Goal: Task Accomplishment & Management: Complete application form

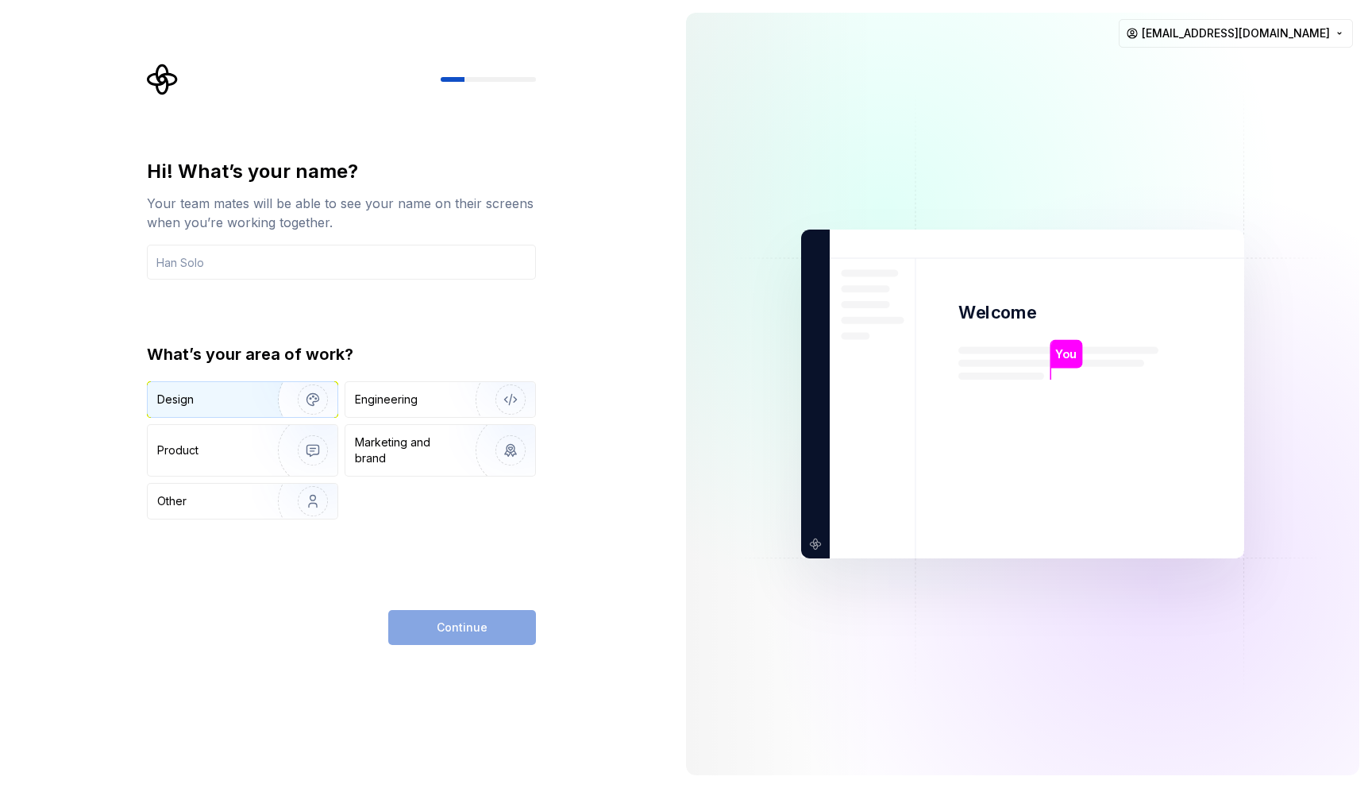
click at [237, 399] on div "Design" at bounding box center [207, 400] width 100 height 16
click at [451, 614] on div "Continue" at bounding box center [462, 627] width 148 height 35
click at [454, 390] on img "button" at bounding box center [501, 399] width 102 height 106
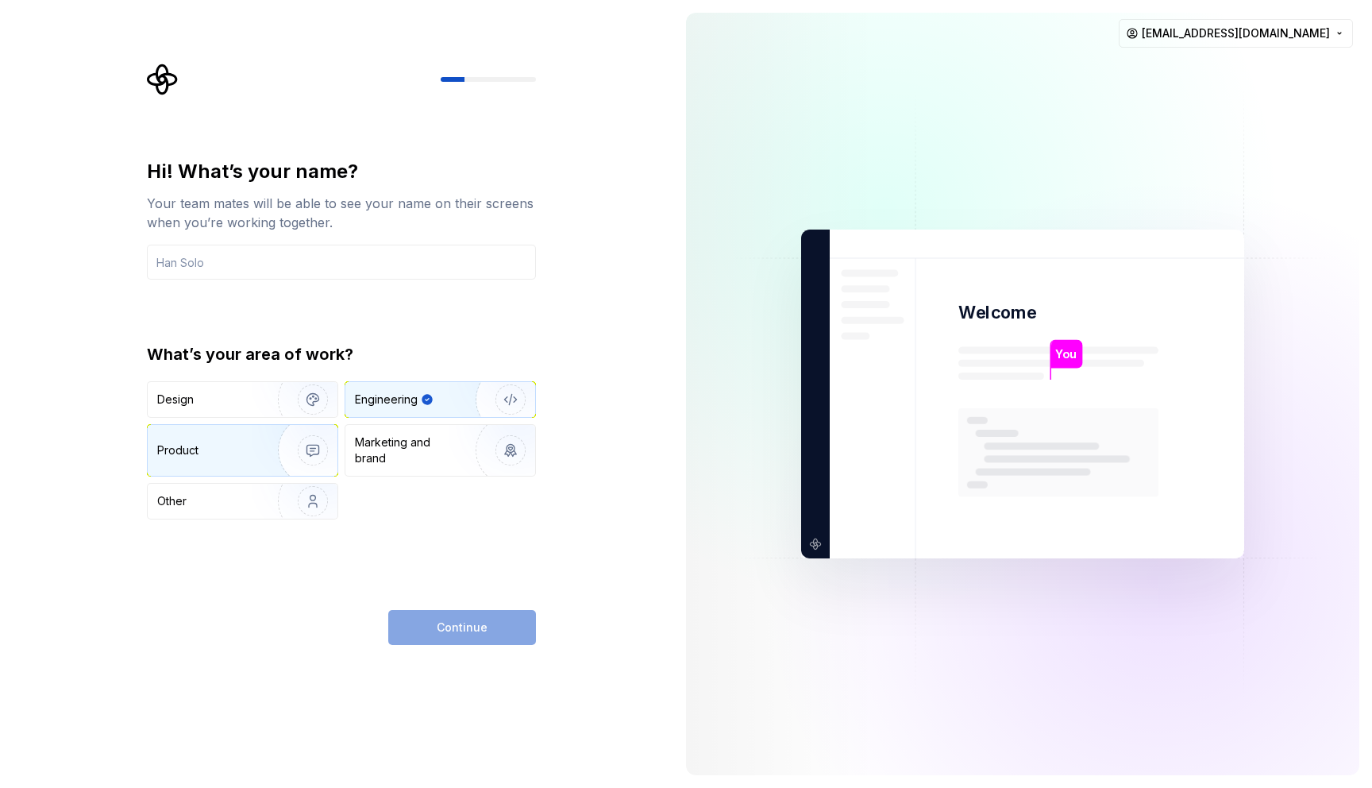
click at [278, 463] on img "button" at bounding box center [303, 450] width 102 height 106
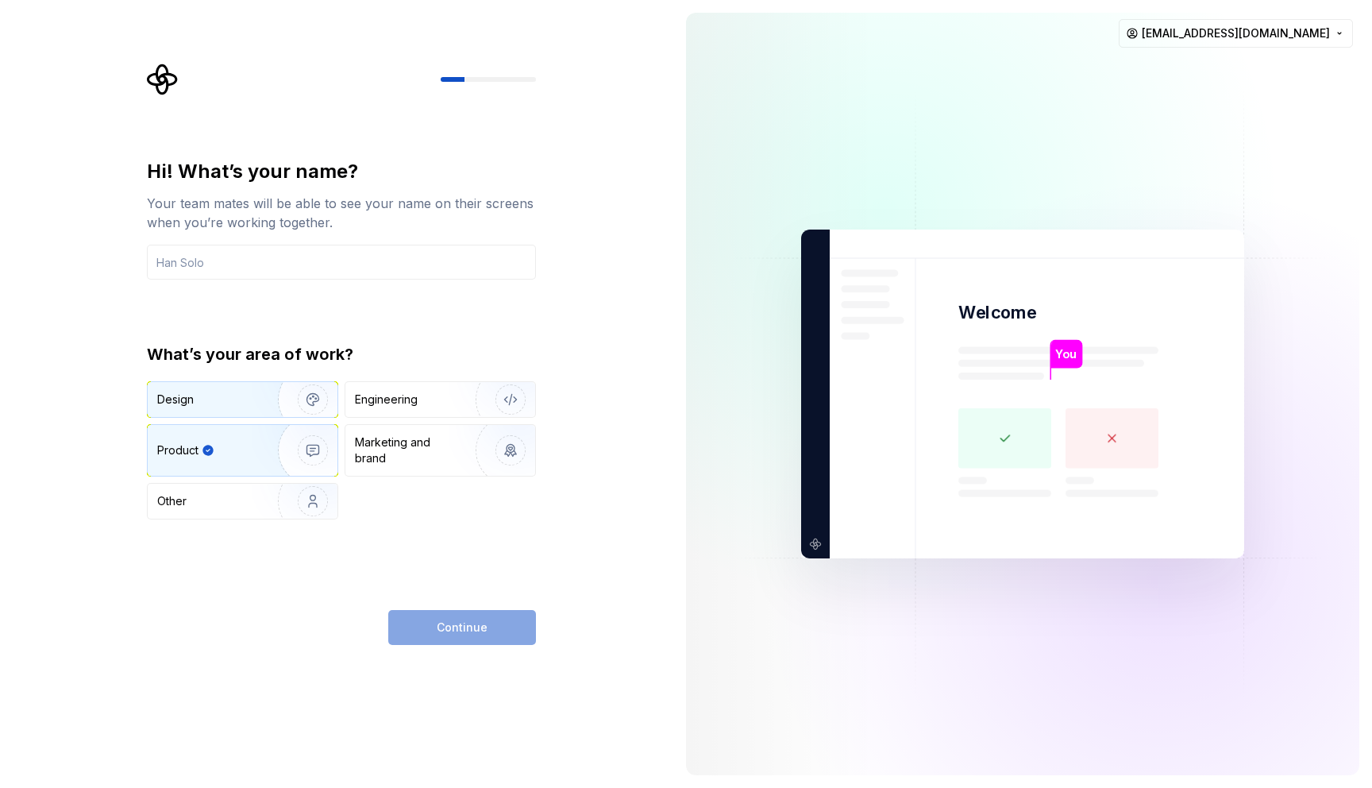
click at [278, 385] on img "button" at bounding box center [303, 399] width 102 height 106
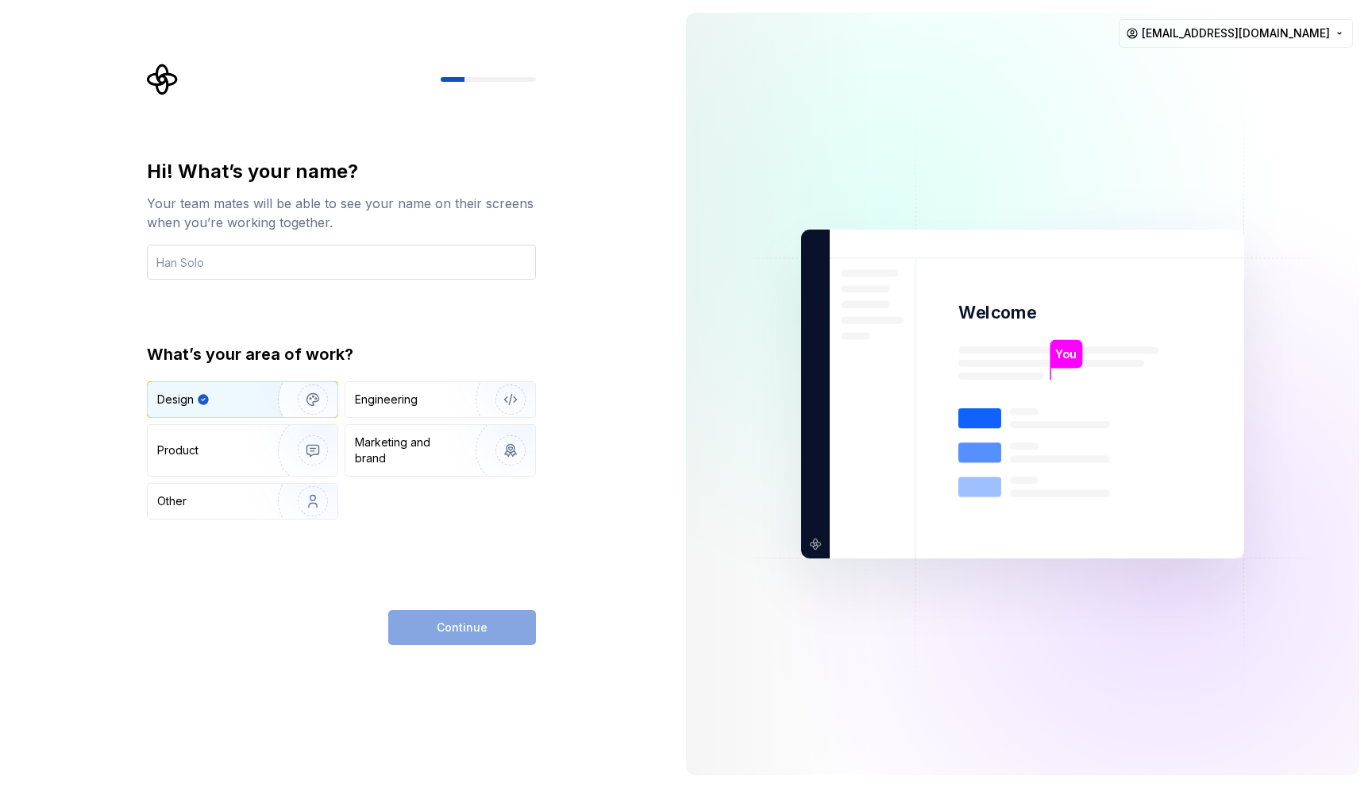
click at [272, 263] on input "text" at bounding box center [341, 262] width 389 height 35
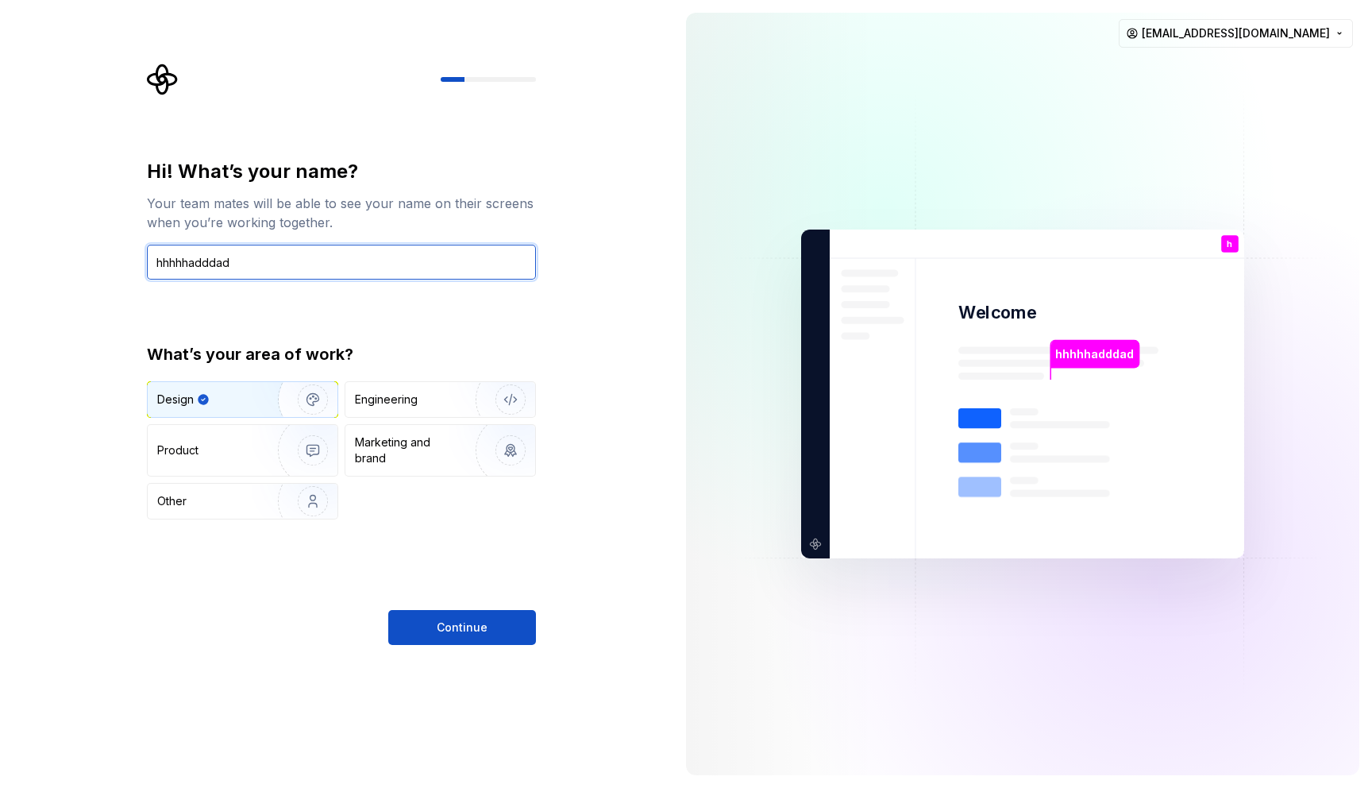
type input "hhhhhadddad"
click at [452, 608] on div "Hi! What’s your name? Your team mates will be able to see your name on their sc…" at bounding box center [341, 402] width 389 height 486
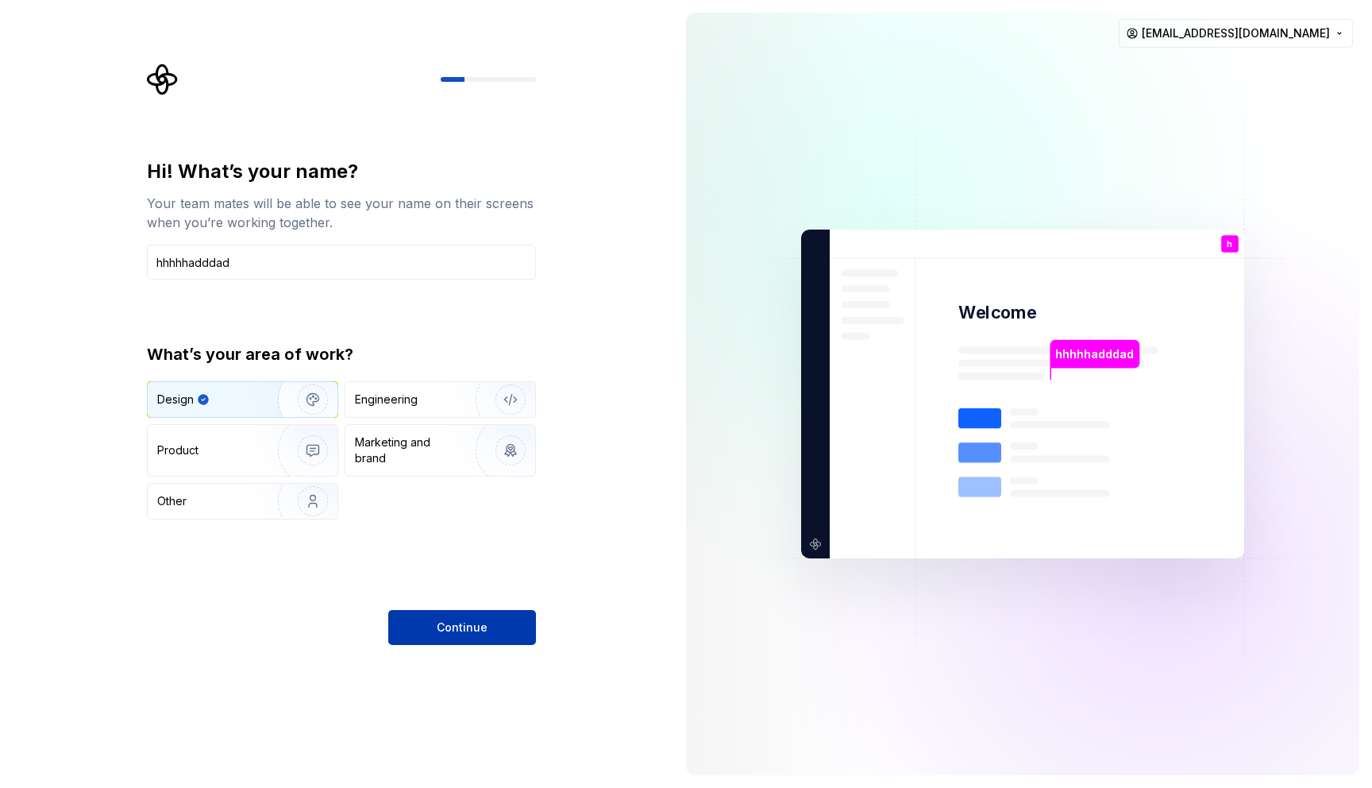
click at [443, 635] on span "Continue" at bounding box center [462, 627] width 51 height 16
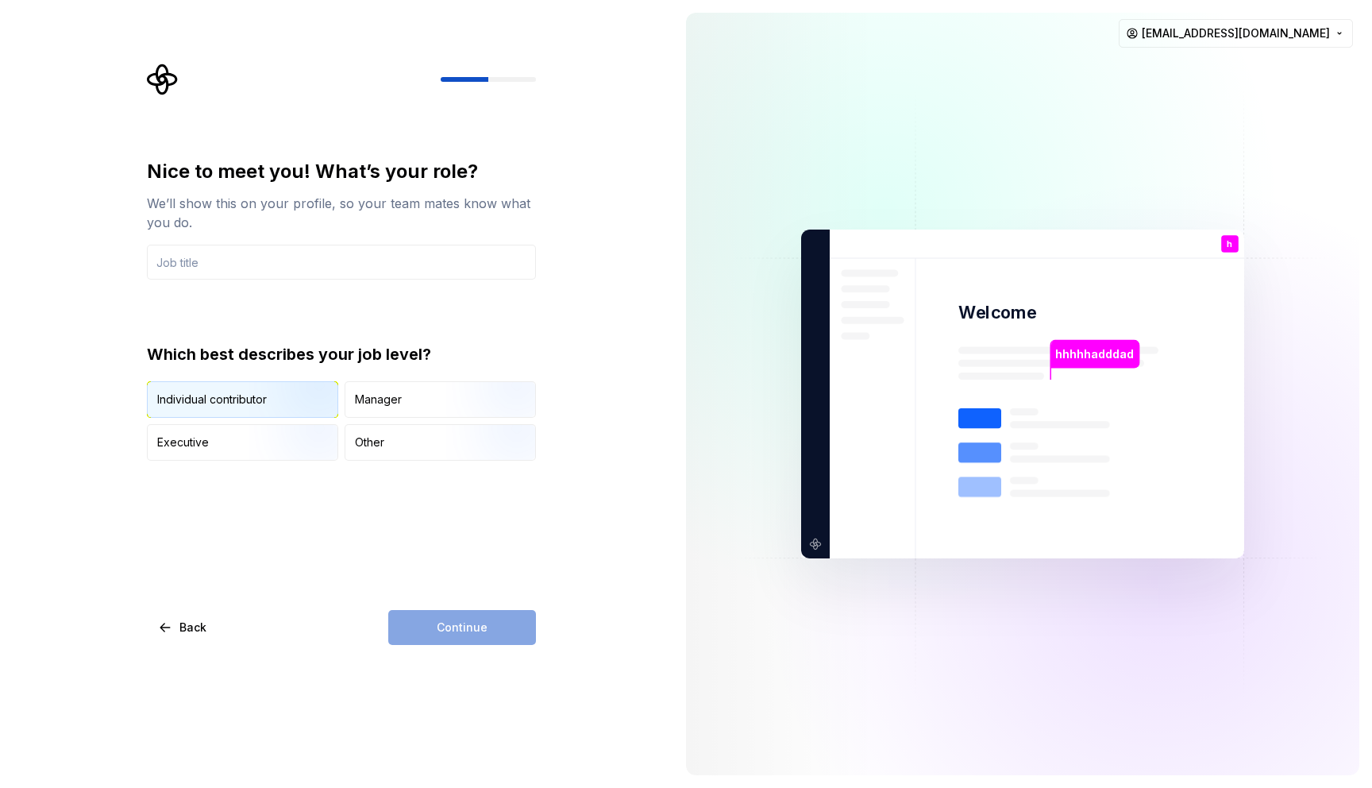
click at [303, 396] on img "button" at bounding box center [300, 419] width 102 height 106
click at [430, 662] on div "Nice to meet you! What’s your role? We’ll show this on your profile, so your te…" at bounding box center [336, 394] width 673 height 788
click at [241, 239] on div "Nice to meet you! What’s your role? We’ll show this on your profile, so your te…" at bounding box center [341, 219] width 389 height 121
click at [241, 262] on input "text" at bounding box center [341, 262] width 389 height 35
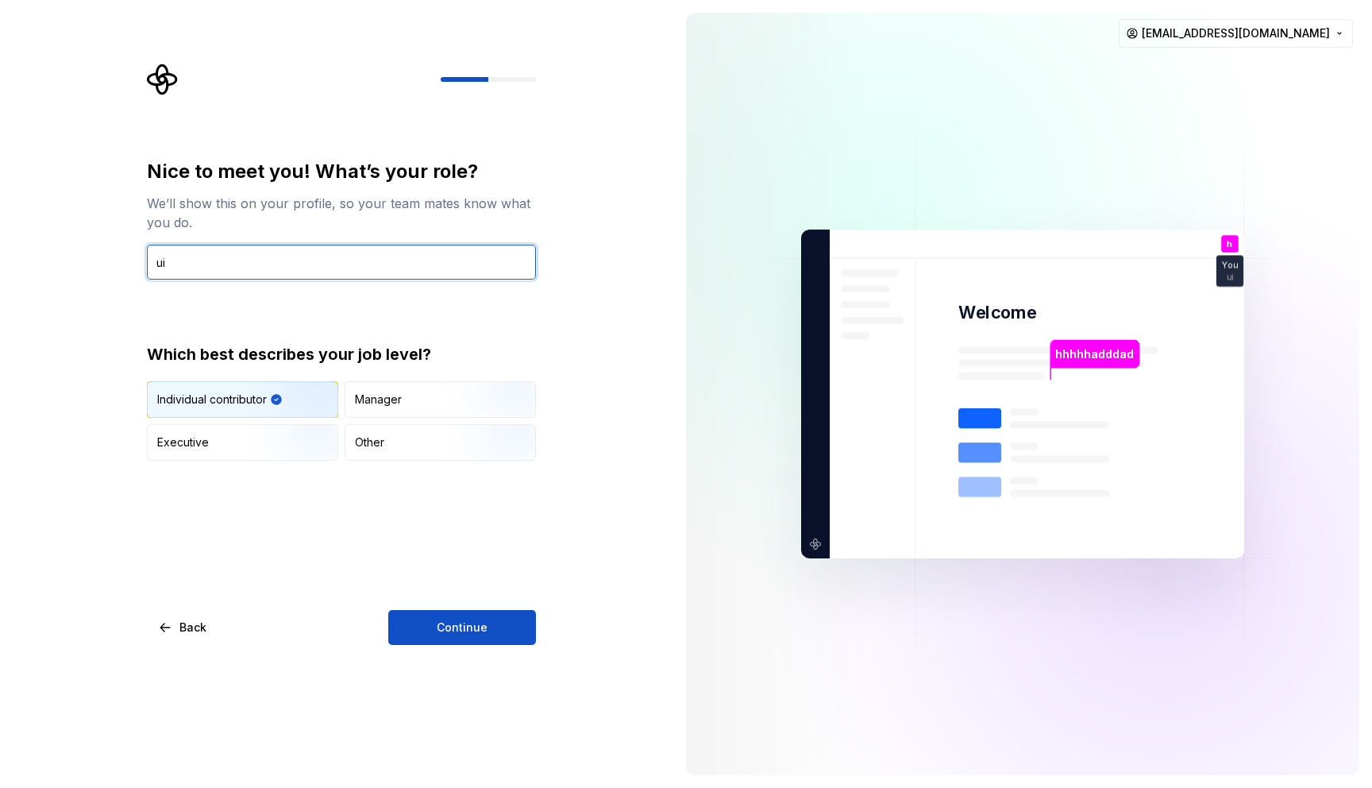
type input "ui"
click at [457, 569] on div "Nice to meet you! What’s your role? We’ll show this on your profile, so your te…" at bounding box center [341, 402] width 389 height 486
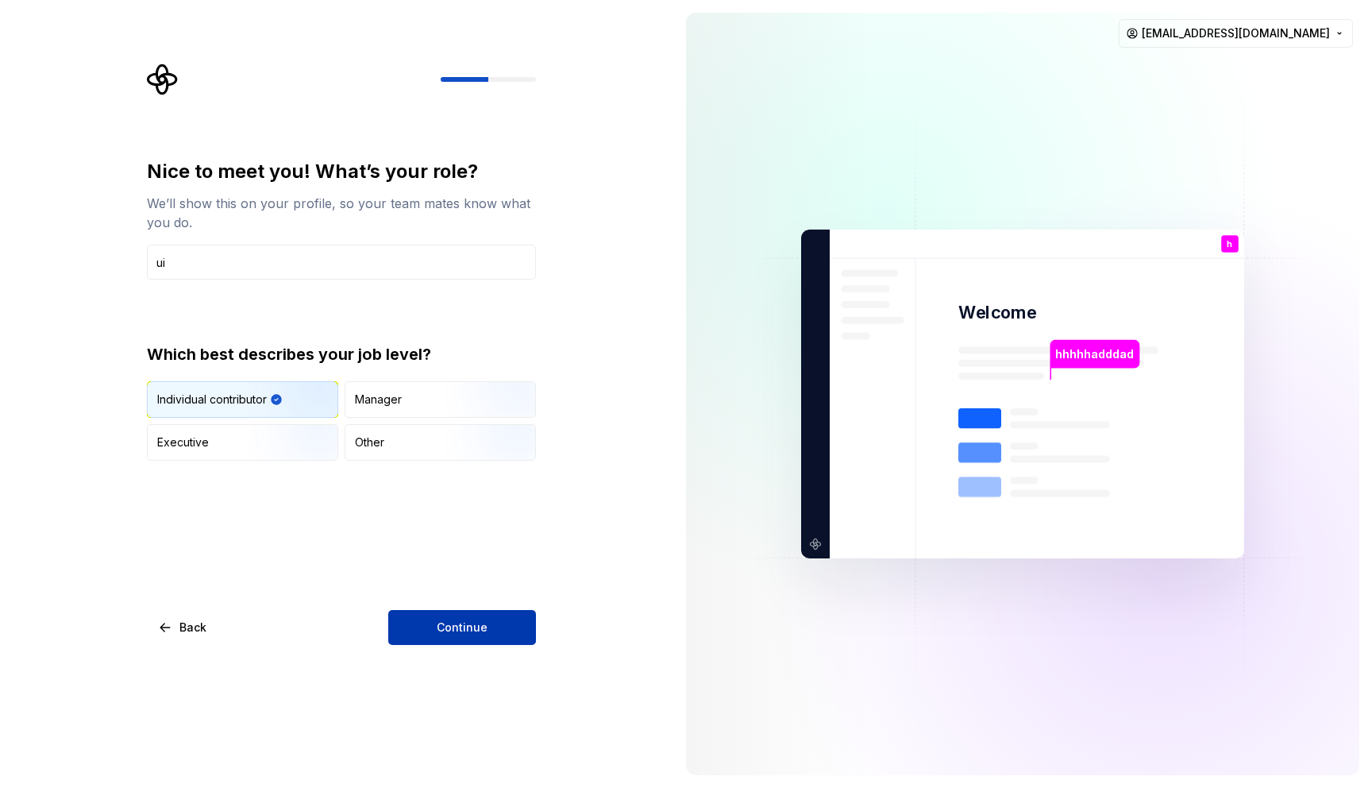
click at [457, 630] on span "Continue" at bounding box center [462, 627] width 51 height 16
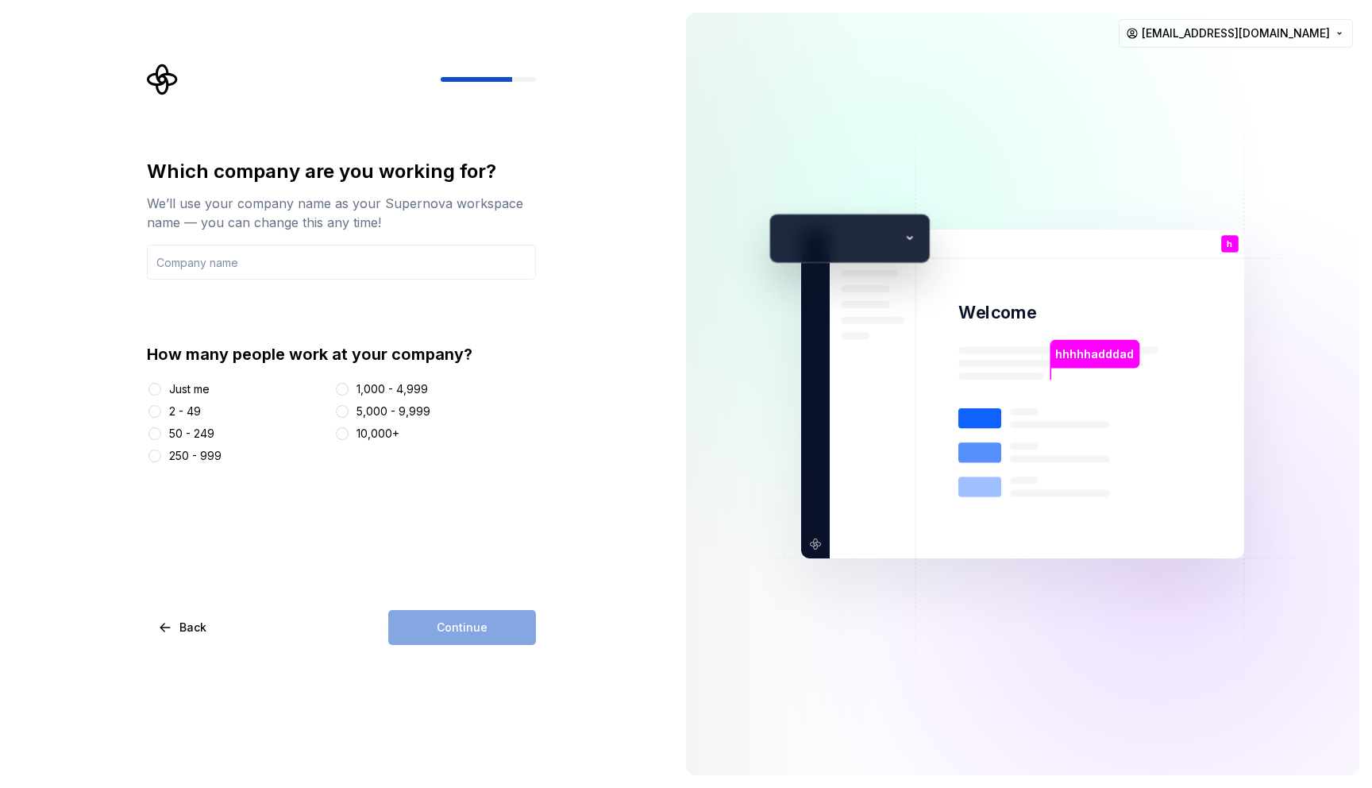
click at [195, 392] on div "Just me" at bounding box center [189, 389] width 41 height 16
click at [161, 392] on button "Just me" at bounding box center [155, 389] width 13 height 13
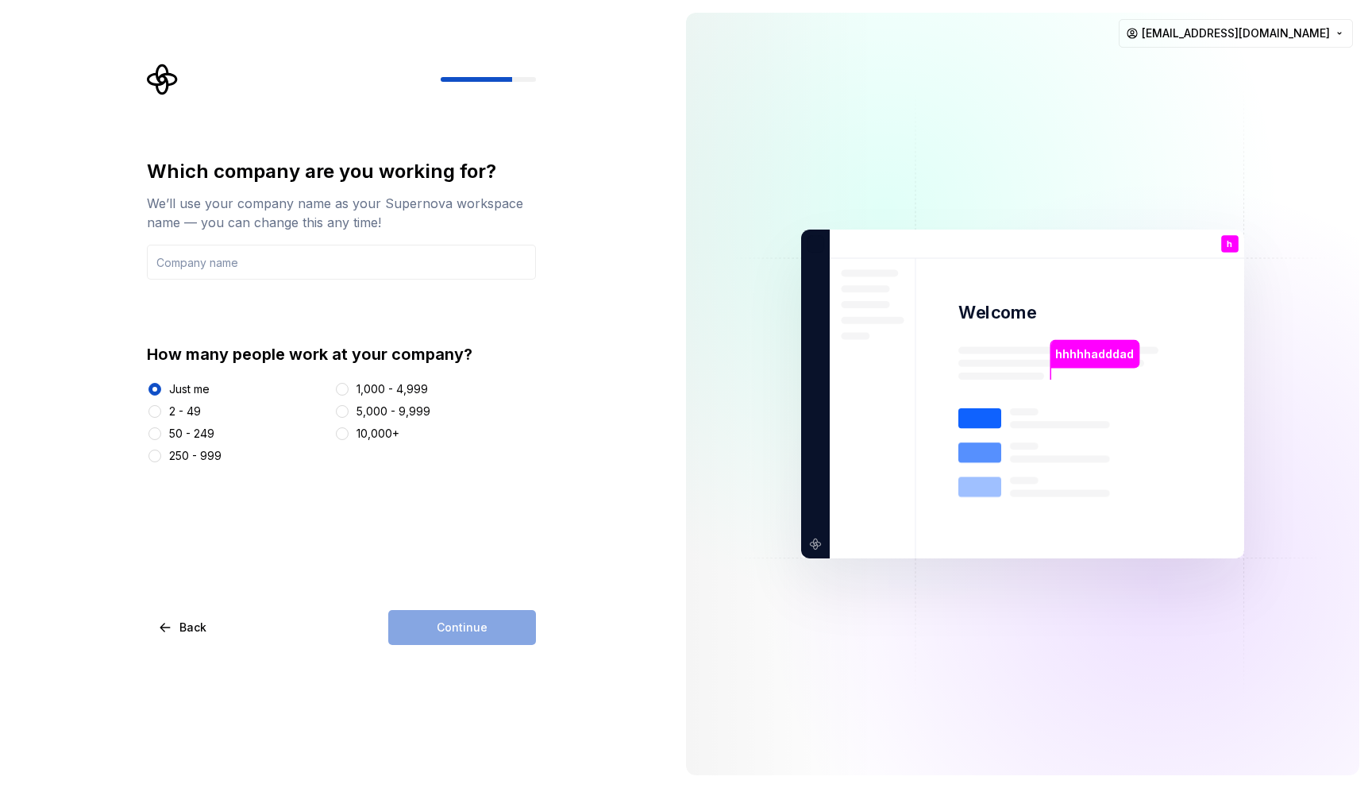
click at [515, 624] on div "Continue" at bounding box center [462, 627] width 148 height 35
click at [372, 265] on input "text" at bounding box center [341, 262] width 389 height 35
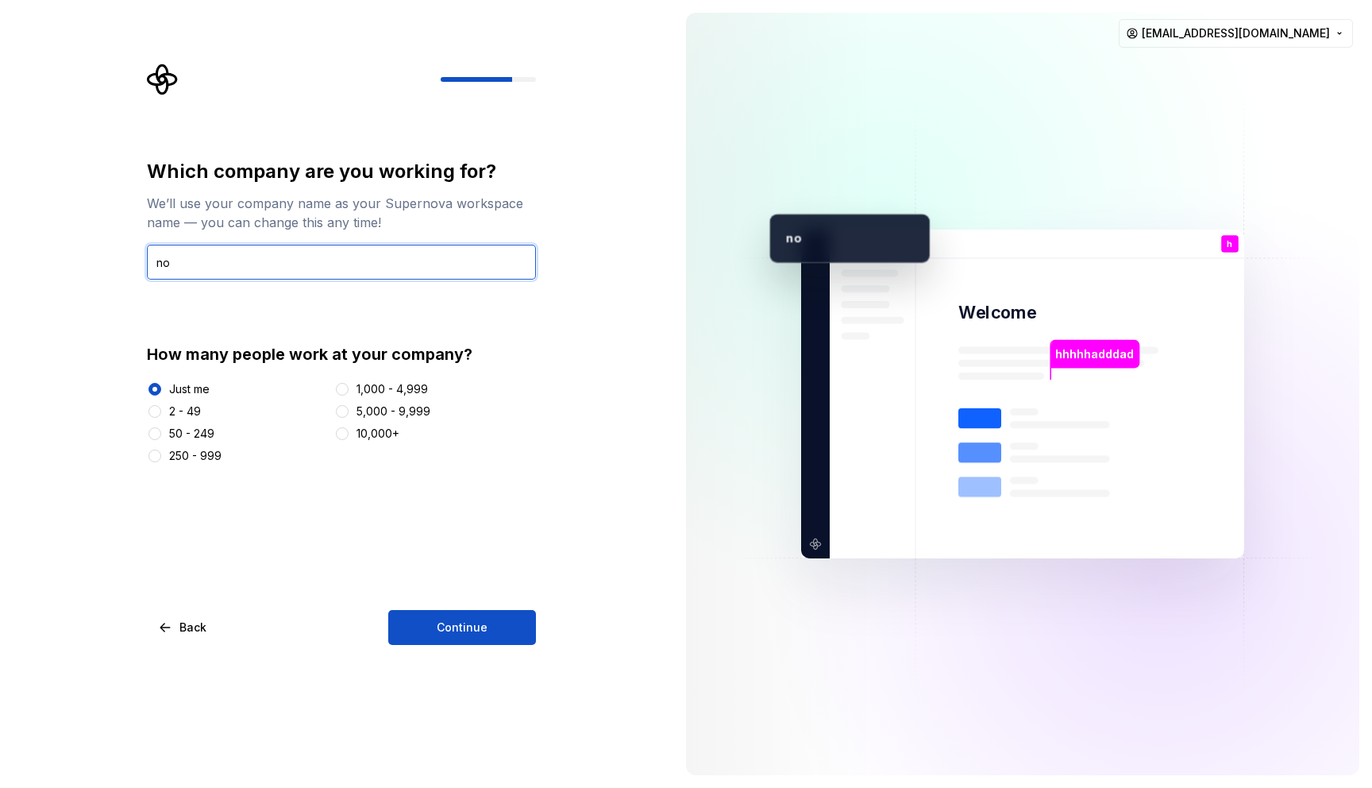
type input "n"
type input "donzee"
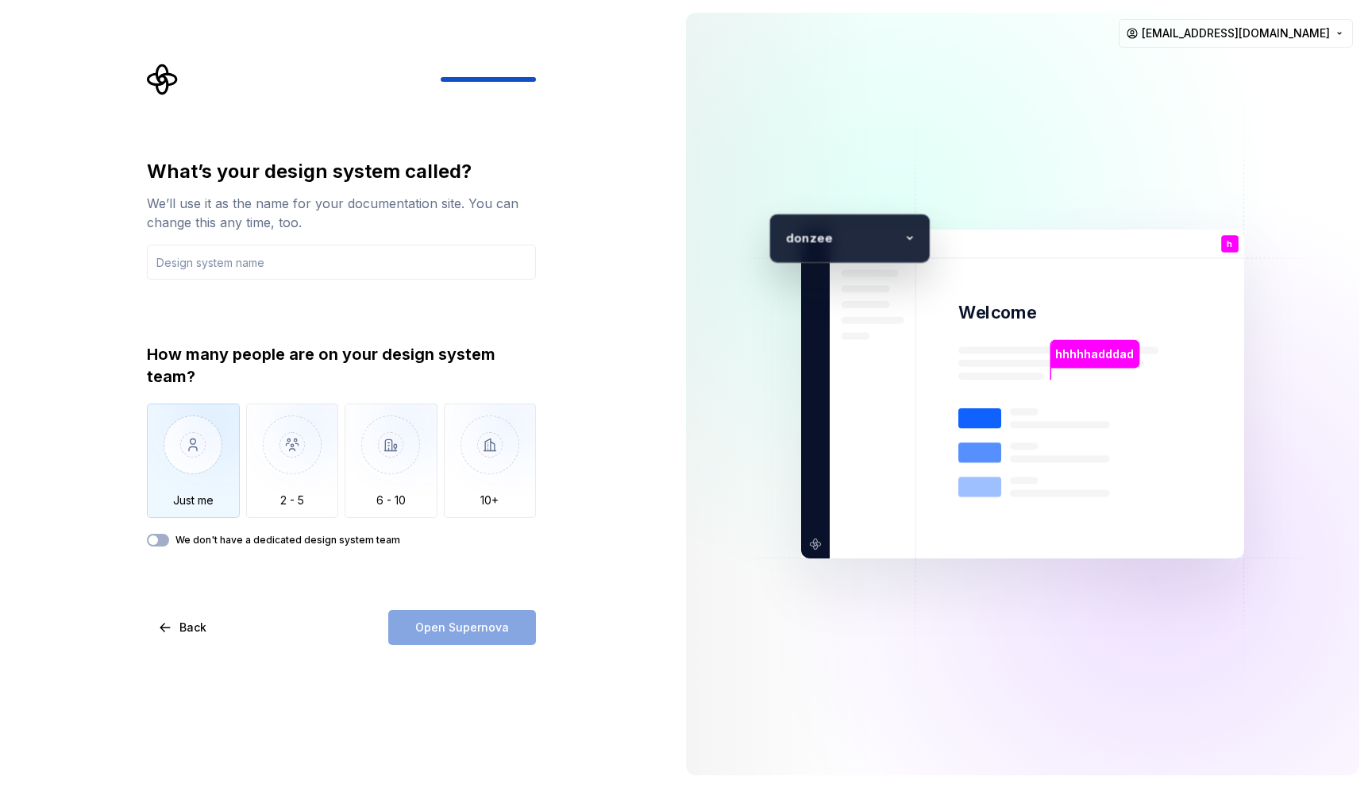
click at [180, 450] on img "button" at bounding box center [193, 456] width 93 height 106
click at [265, 264] on input "text" at bounding box center [341, 262] width 389 height 35
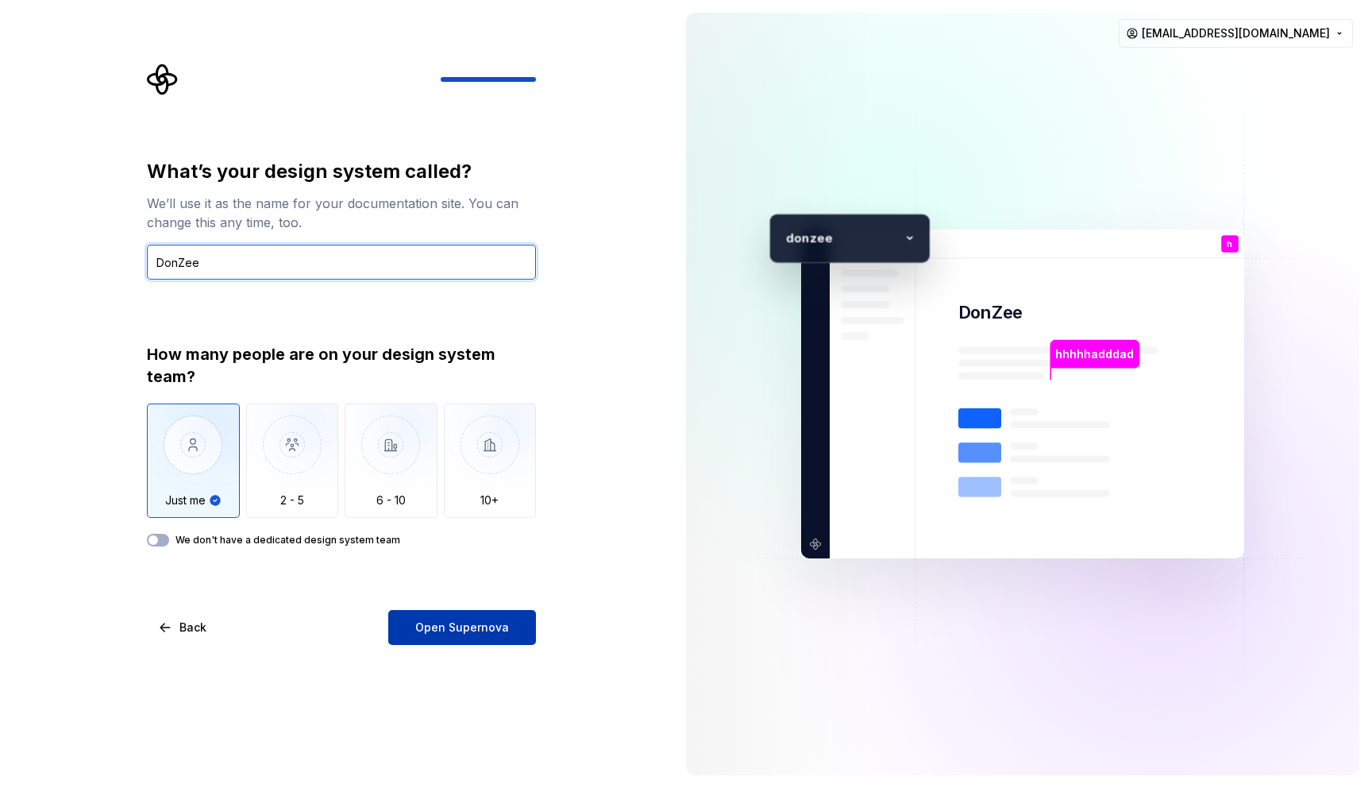
type input "DonZee"
click at [447, 623] on span "Open Supernova" at bounding box center [462, 627] width 94 height 16
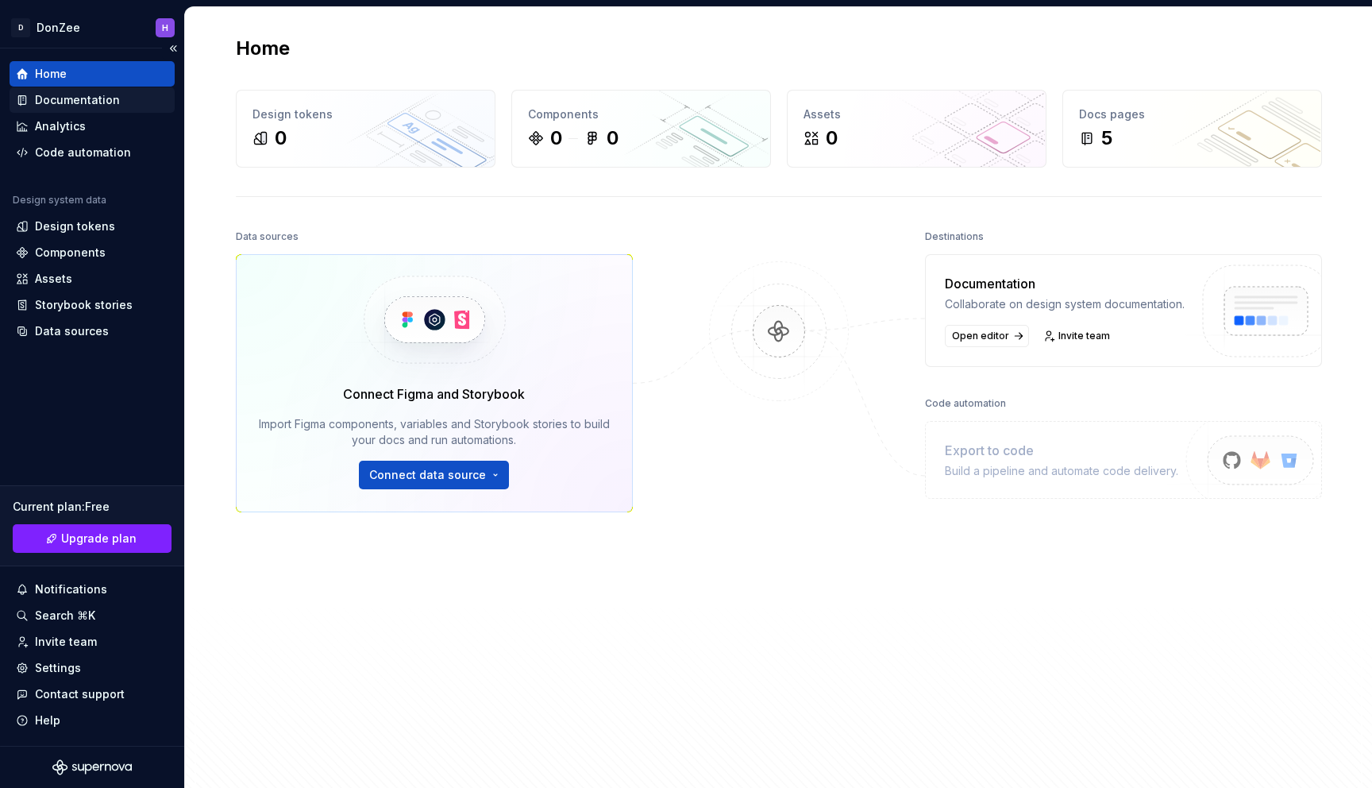
click at [48, 95] on div "Documentation" at bounding box center [77, 100] width 85 height 16
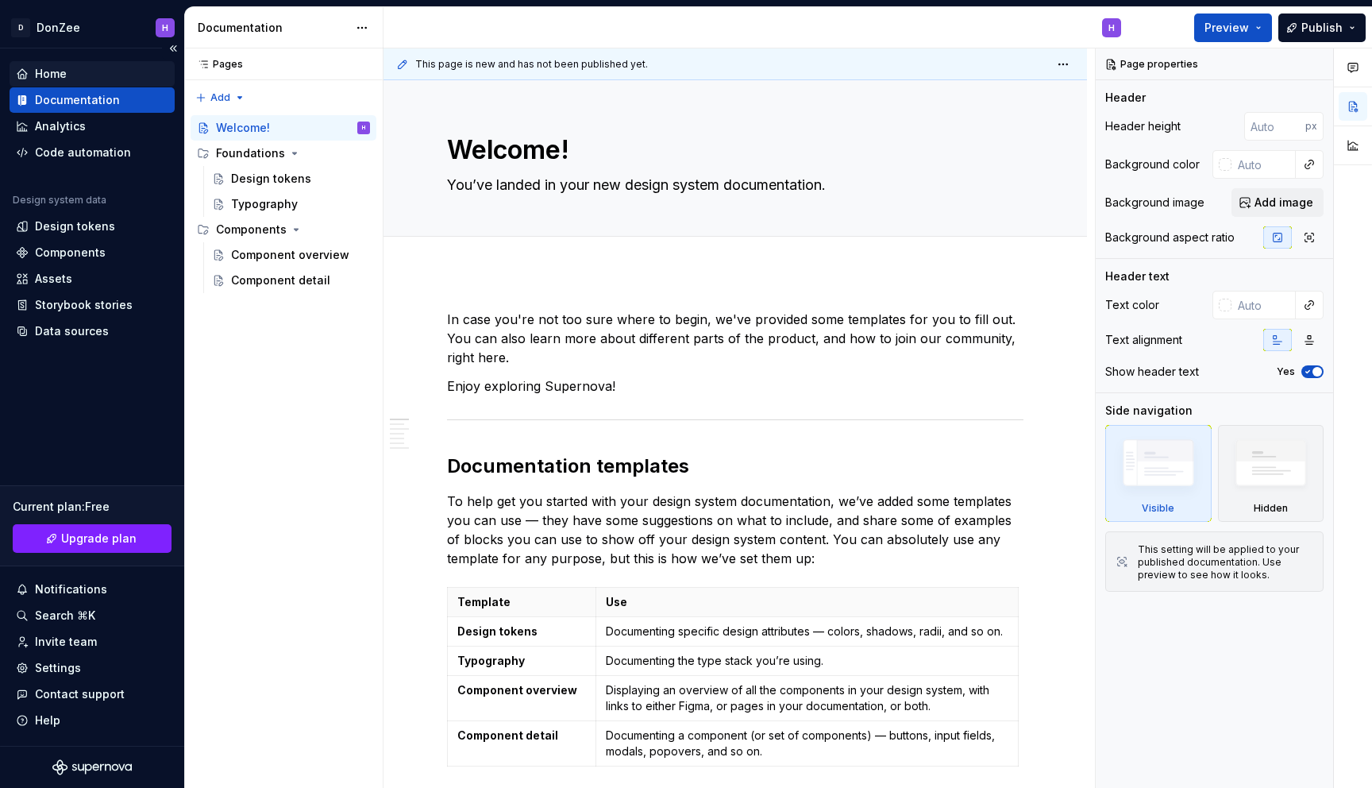
click at [51, 74] on div "Home" at bounding box center [51, 74] width 32 height 16
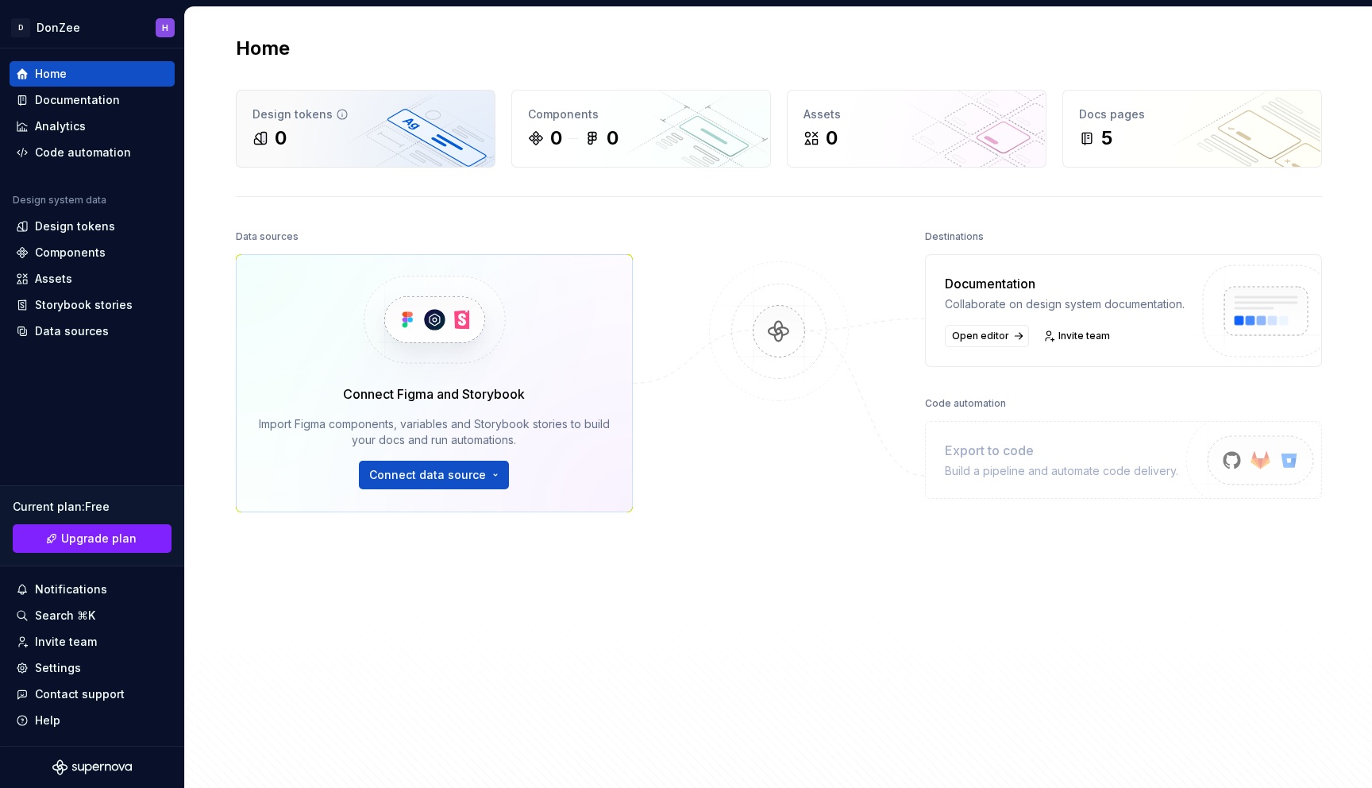
click at [354, 142] on div "0" at bounding box center [366, 137] width 226 height 25
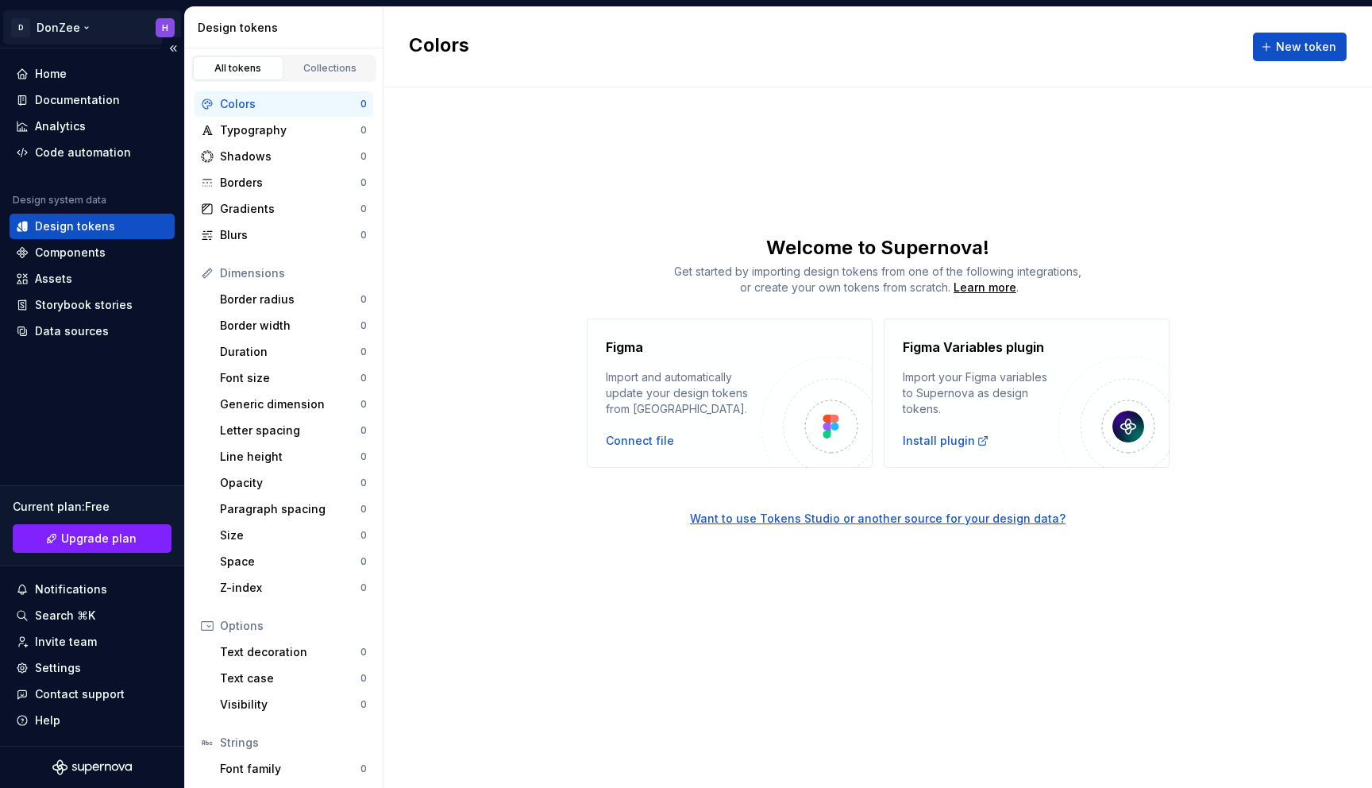
click at [27, 22] on html "D DonZee H Home Documentation Analytics Code automation Design system data Desi…" at bounding box center [686, 394] width 1372 height 788
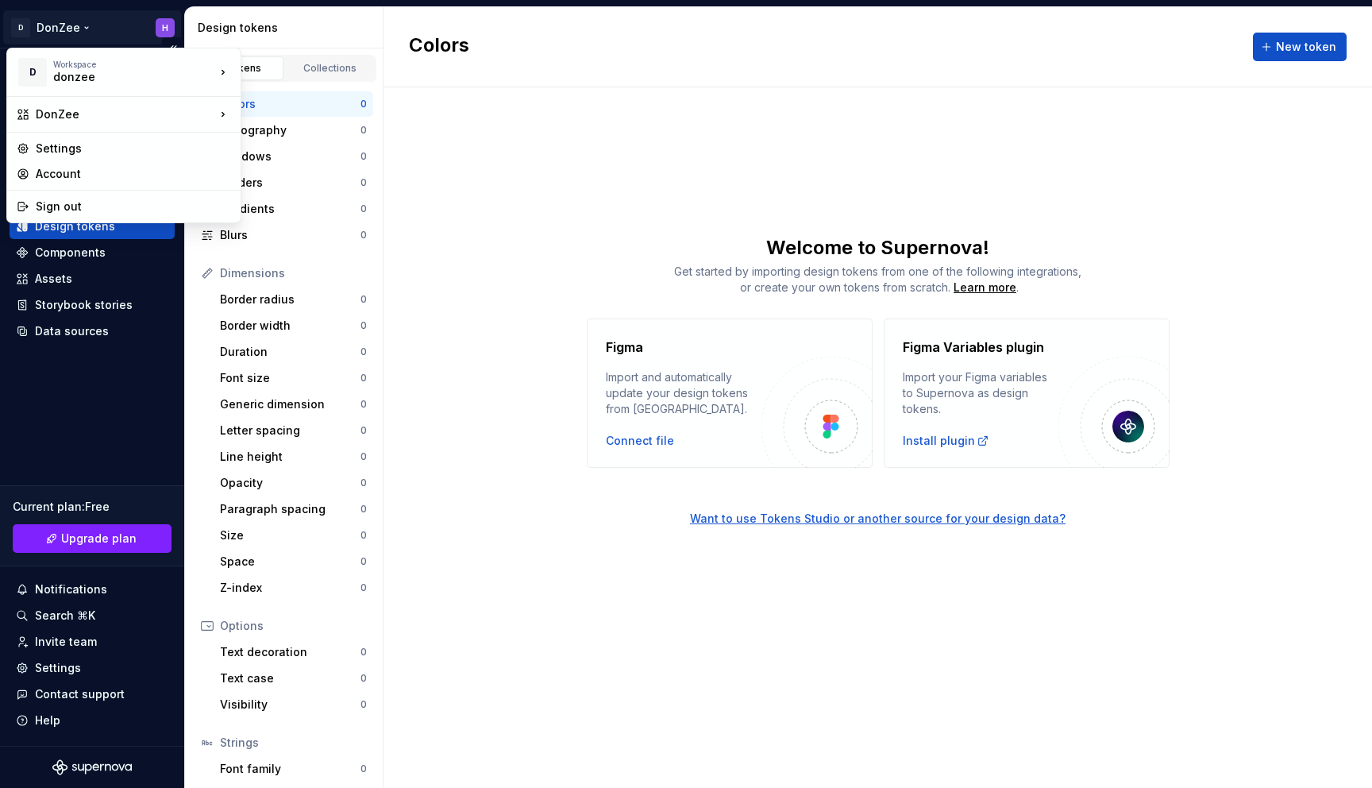
click at [27, 22] on html "D DonZee H Home Documentation Analytics Code automation Design system data Desi…" at bounding box center [686, 394] width 1372 height 788
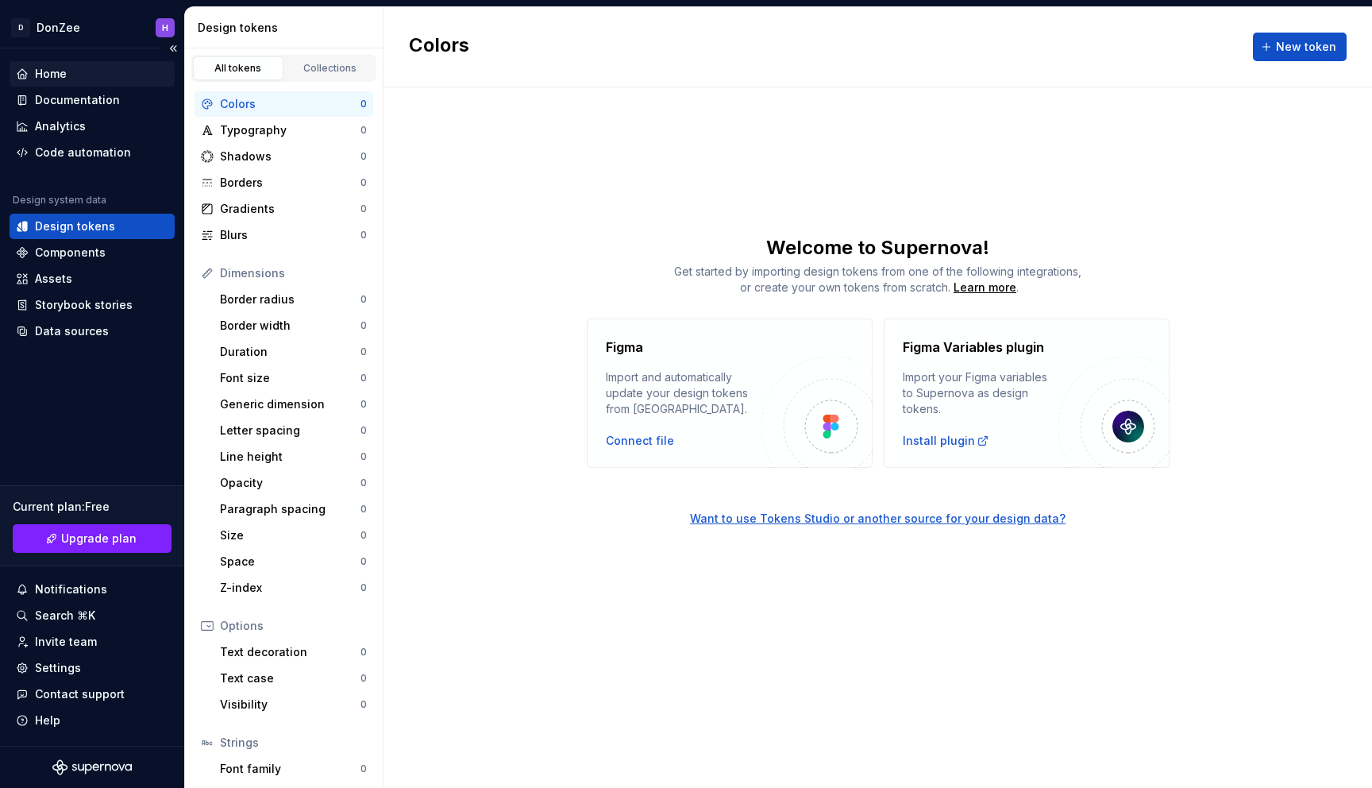
click at [44, 76] on div "Home" at bounding box center [51, 74] width 32 height 16
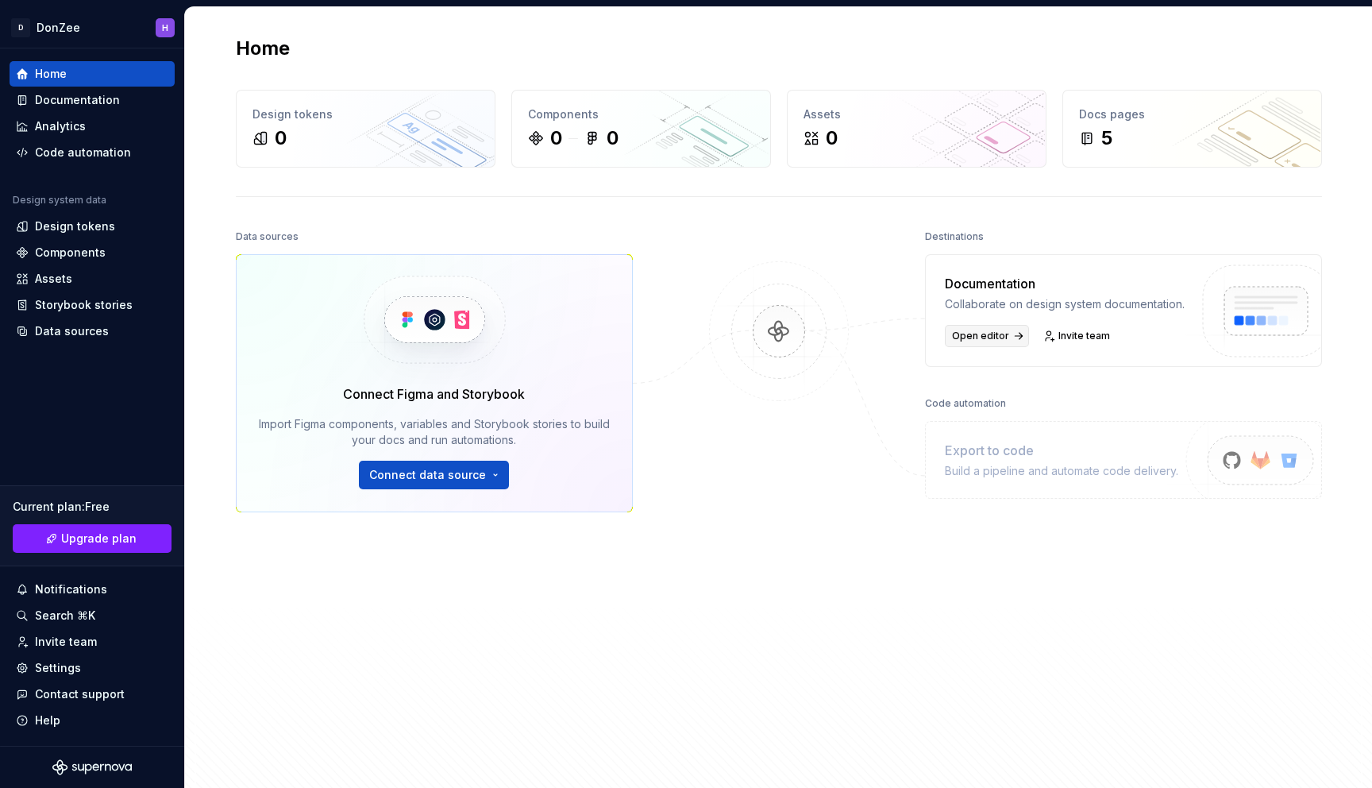
click at [986, 342] on span "Open editor" at bounding box center [980, 336] width 57 height 13
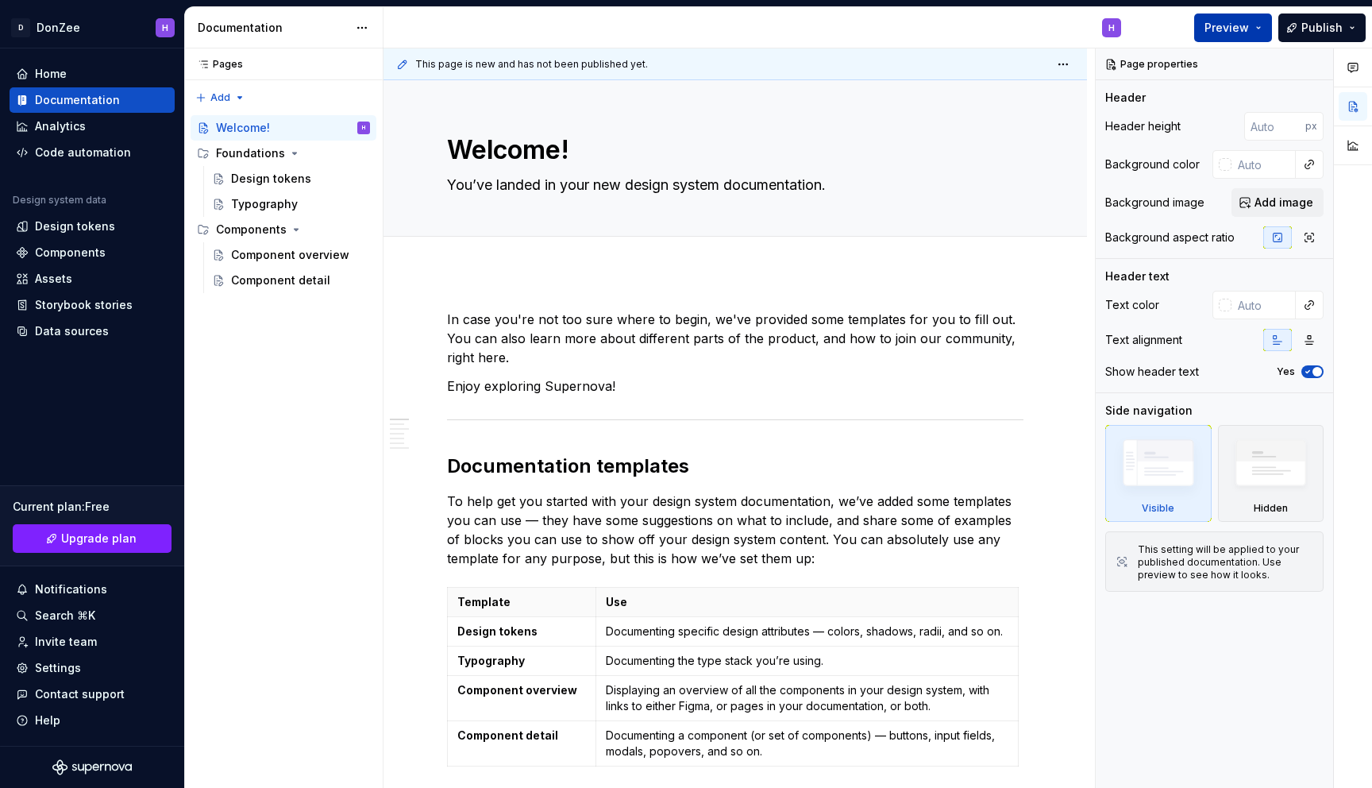
click at [1223, 21] on span "Preview" at bounding box center [1227, 28] width 44 height 16
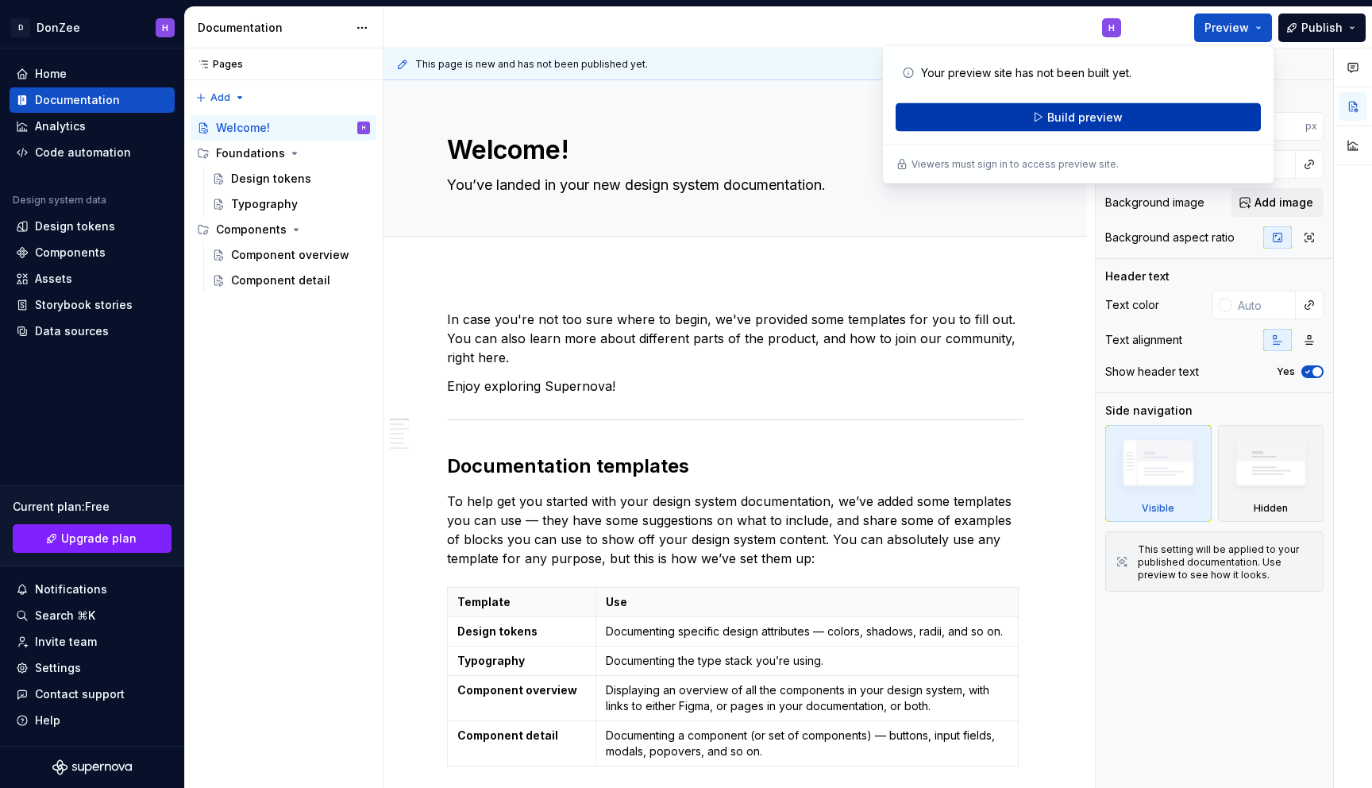
click at [1087, 117] on span "Build preview" at bounding box center [1085, 118] width 75 height 16
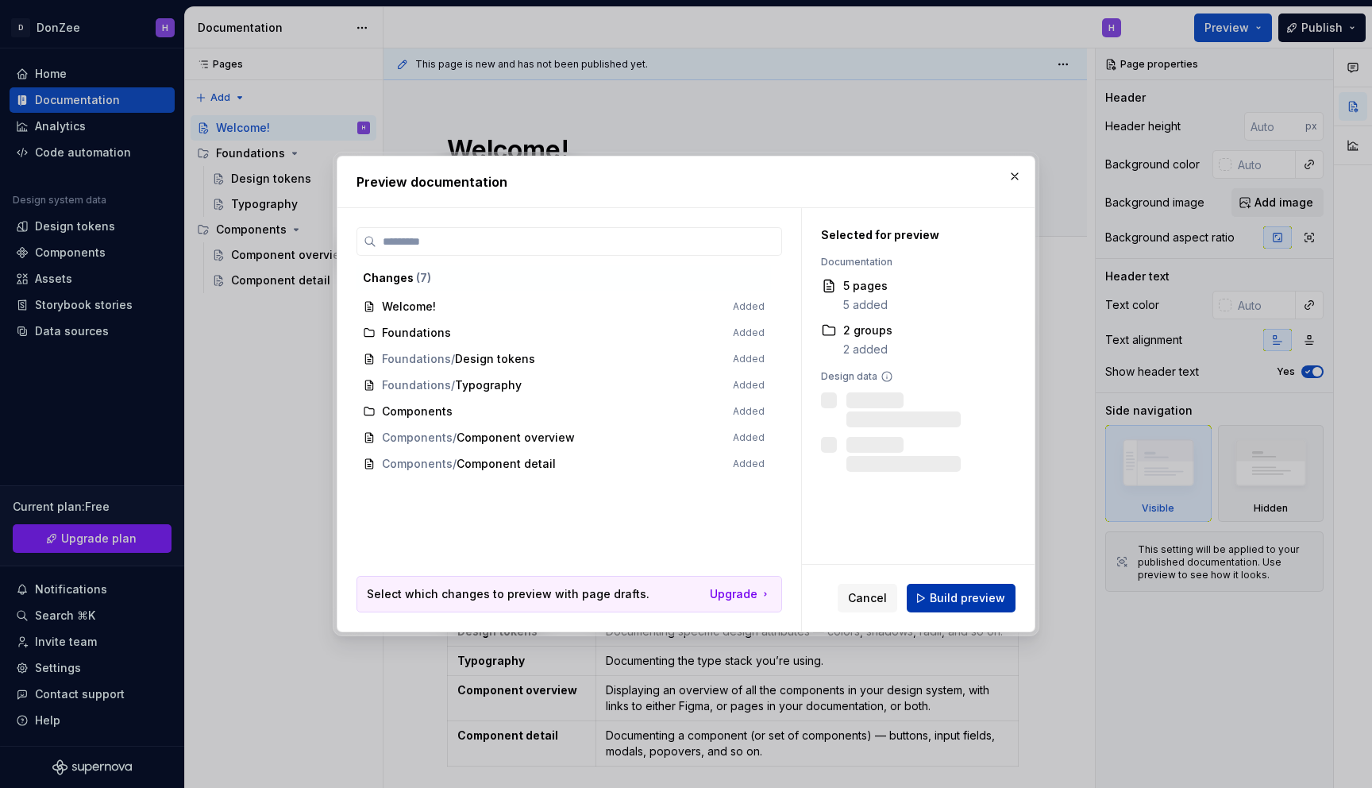
click at [953, 593] on span "Build preview" at bounding box center [967, 598] width 75 height 16
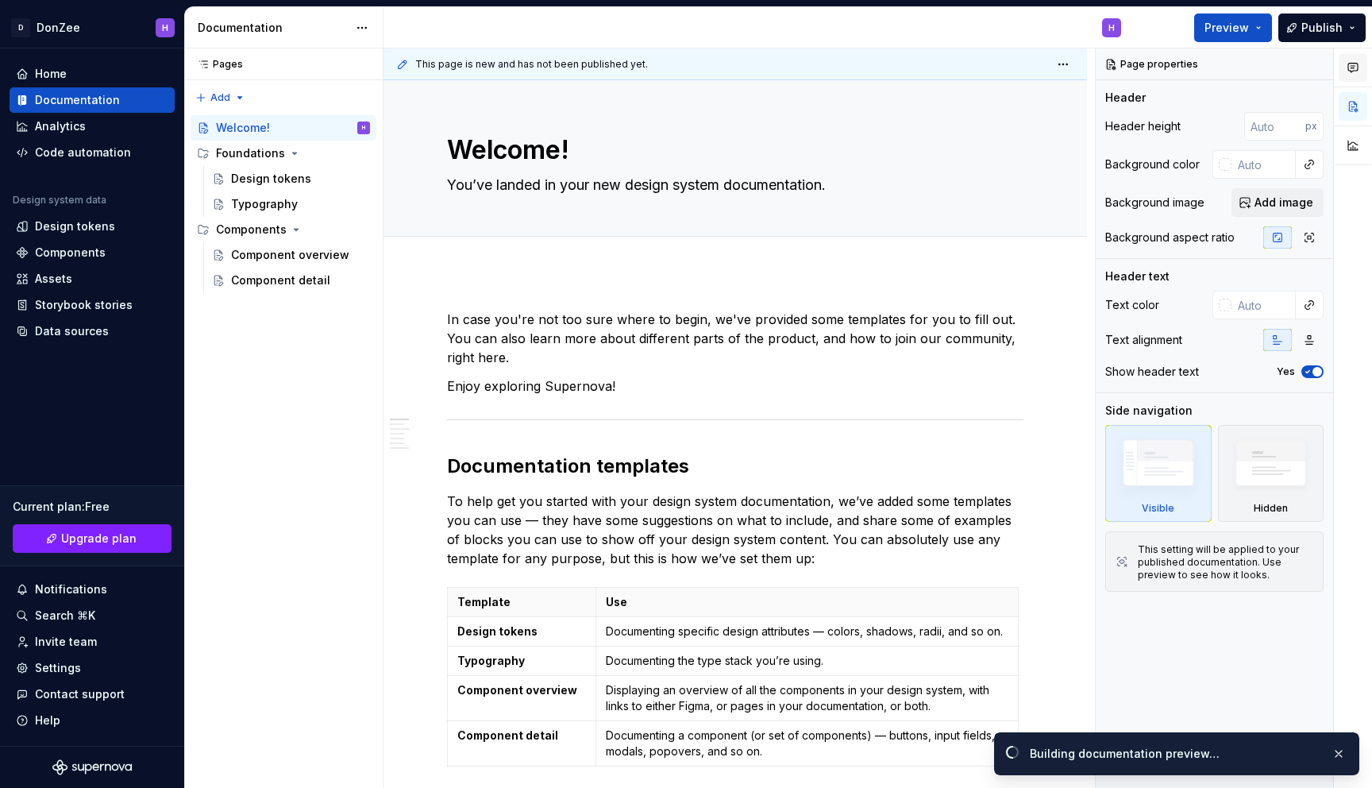
click at [1353, 67] on icon "button" at bounding box center [1353, 67] width 13 height 13
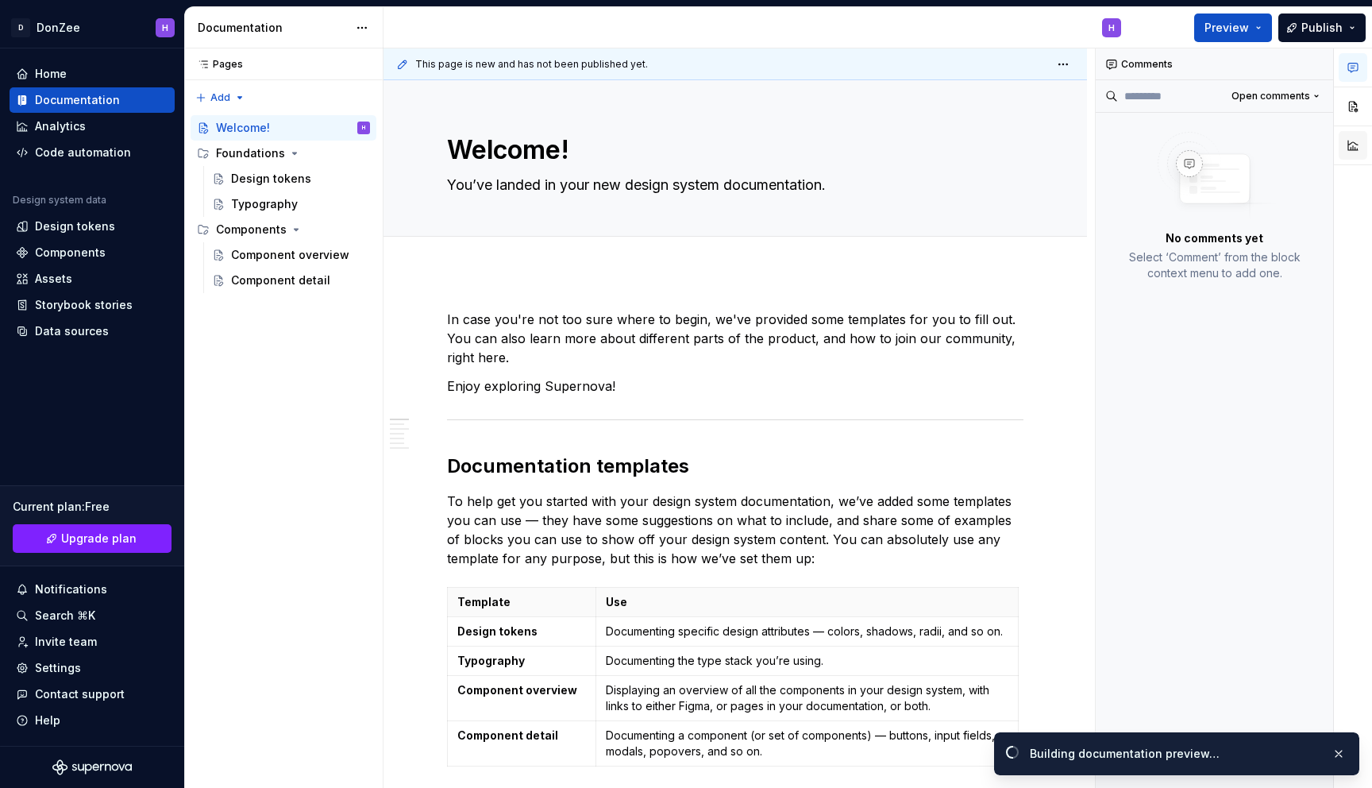
click at [1351, 142] on button "button" at bounding box center [1353, 145] width 29 height 29
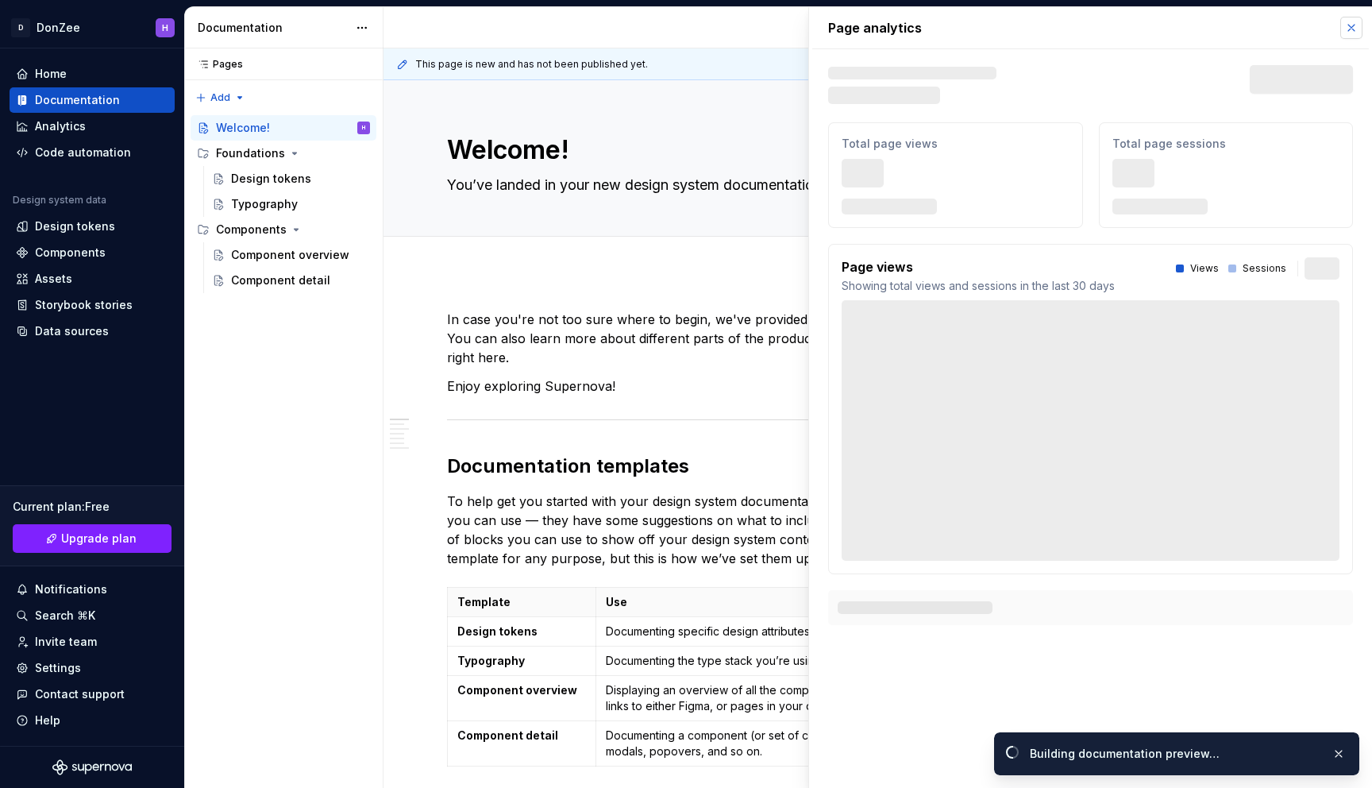
click at [1357, 31] on button "button" at bounding box center [1352, 28] width 22 height 22
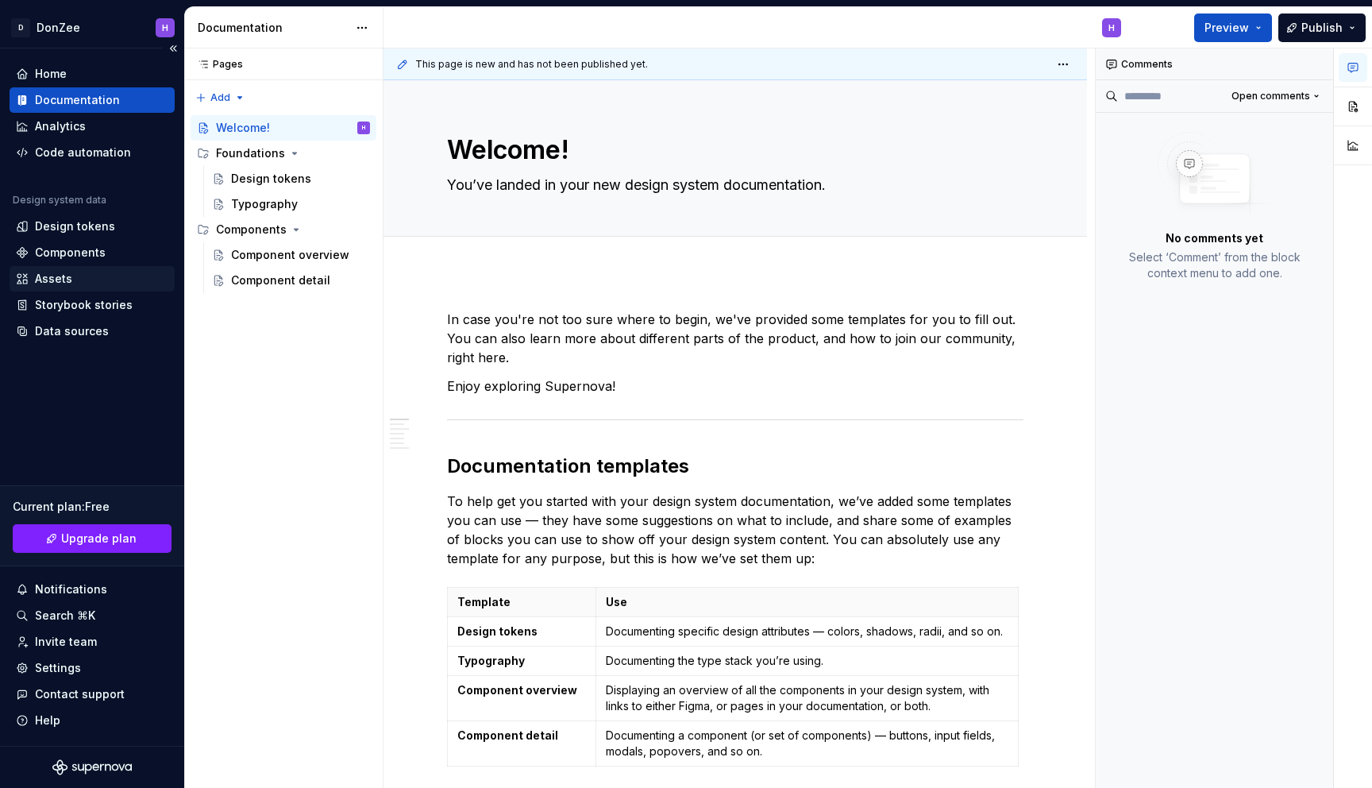
click at [81, 272] on div "Assets" at bounding box center [92, 279] width 152 height 16
type textarea "*"
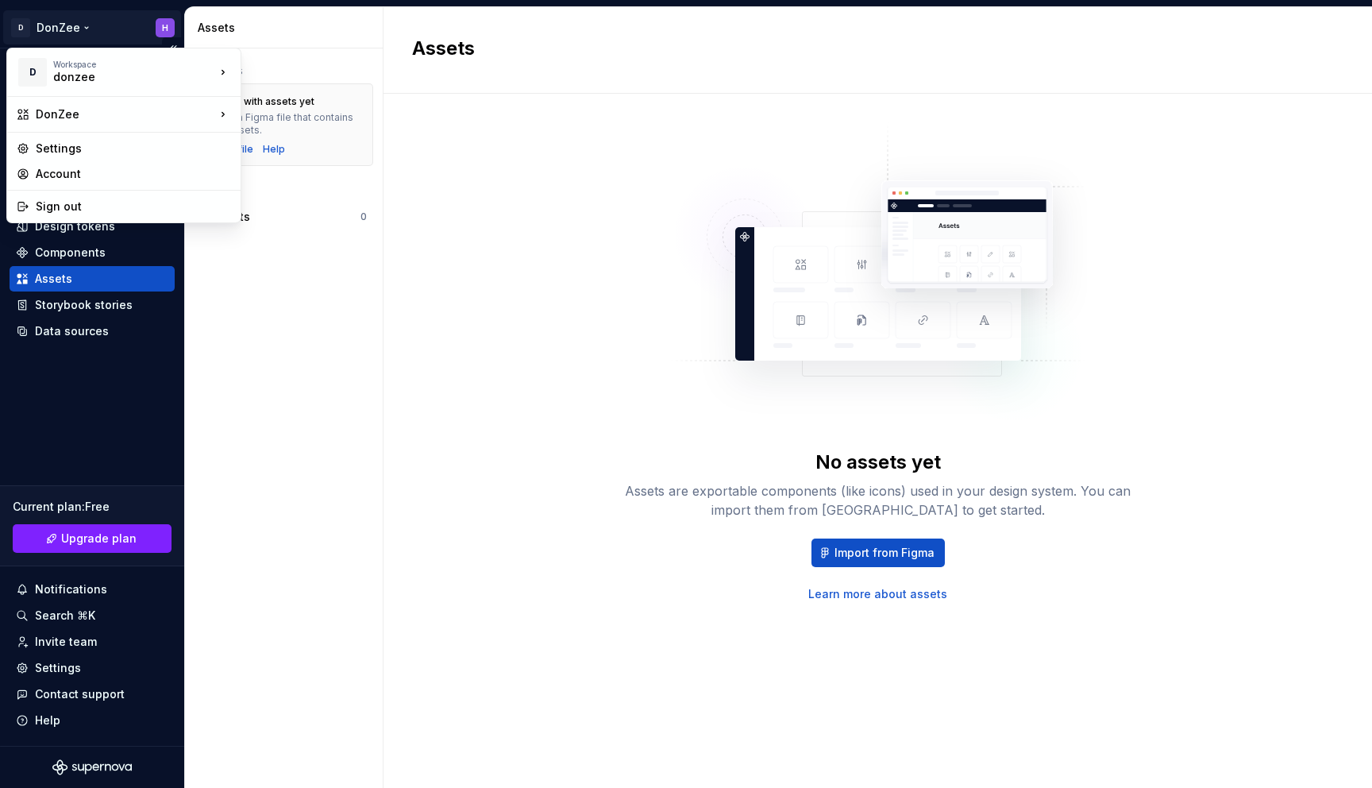
click at [56, 34] on html "D DonZee H Home Documentation Analytics Code automation Design system data Desi…" at bounding box center [686, 394] width 1372 height 788
click at [95, 154] on div "Settings" at bounding box center [133, 149] width 195 height 16
